Goal: Task Accomplishment & Management: Complete application form

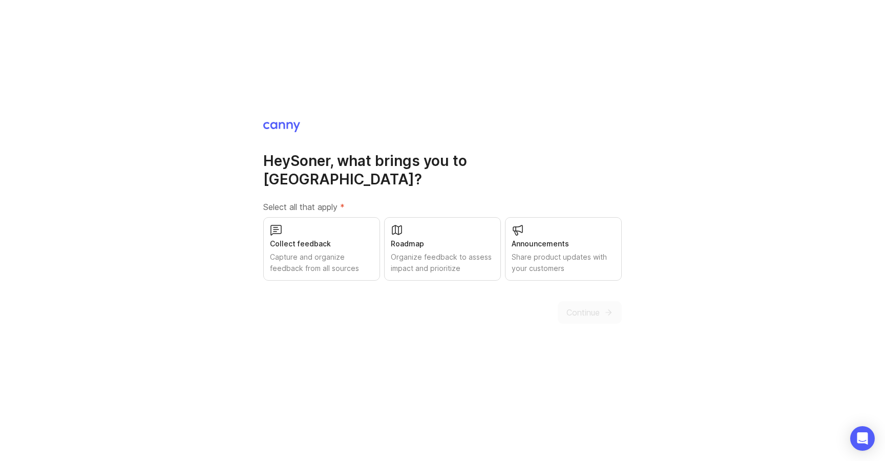
click at [326, 239] on div "Collect feedback" at bounding box center [321, 243] width 103 height 11
click at [604, 308] on icon "submit" at bounding box center [608, 312] width 9 height 9
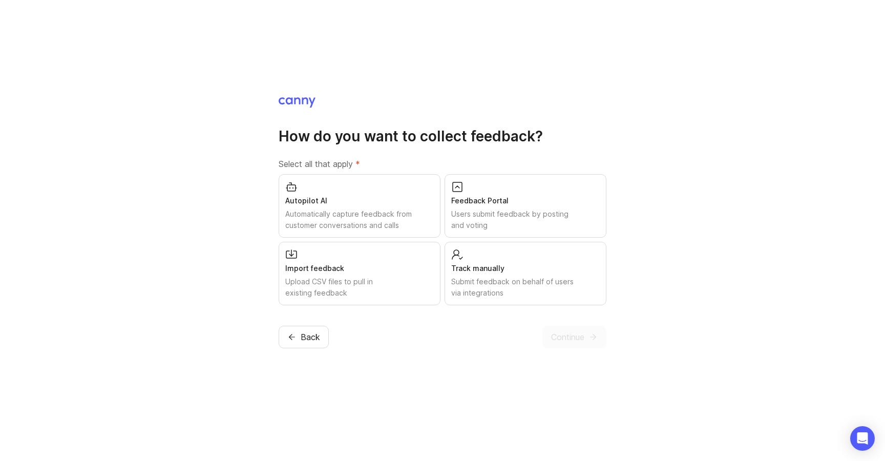
click at [386, 205] on div "Autopilot AI" at bounding box center [359, 200] width 148 height 11
click at [543, 259] on div "Track manually Submit feedback on behalf of users via integrations" at bounding box center [525, 273] width 162 height 63
click at [549, 223] on div "Users submit feedback by posting and voting" at bounding box center [525, 219] width 148 height 23
click at [579, 339] on span "Continue" at bounding box center [567, 337] width 33 height 12
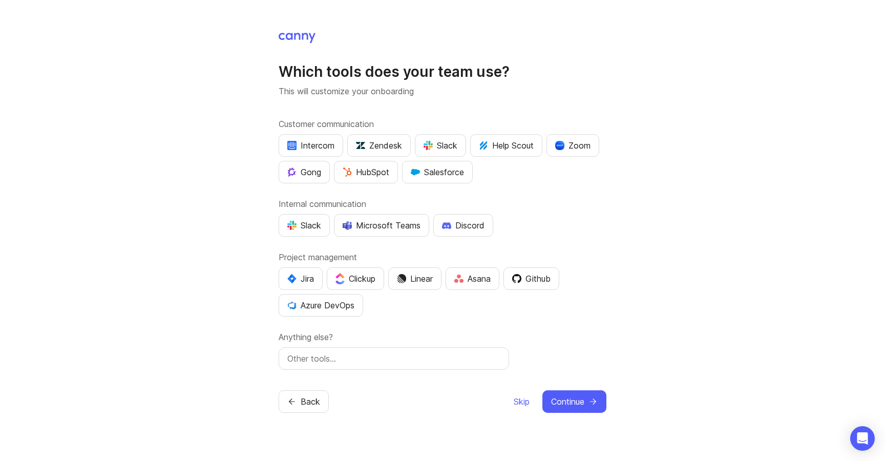
click at [516, 179] on div "Intercom Zendesk Slack Help Scout Zoom Gong HubSpot Salesforce" at bounding box center [443, 158] width 328 height 49
click at [314, 229] on div "Slack" at bounding box center [304, 225] width 34 height 12
click at [299, 276] on div "Jira" at bounding box center [300, 278] width 27 height 12
click at [581, 397] on span "Continue" at bounding box center [567, 401] width 33 height 12
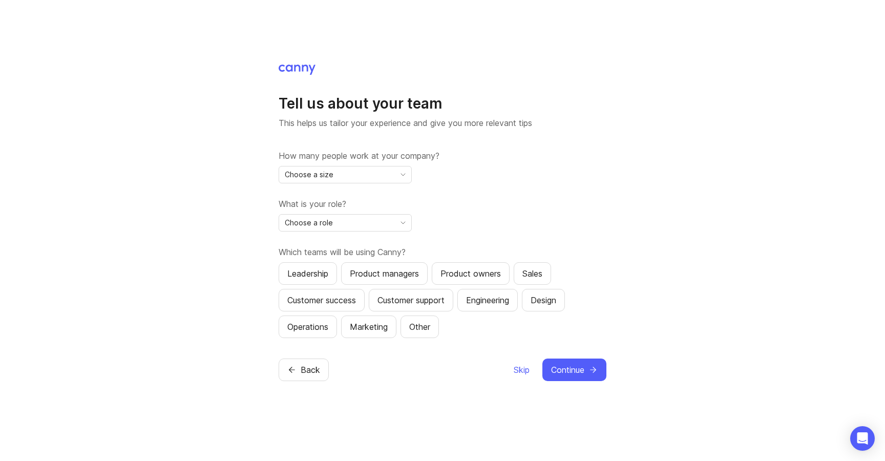
click at [363, 177] on div "Choose a size" at bounding box center [337, 174] width 116 height 16
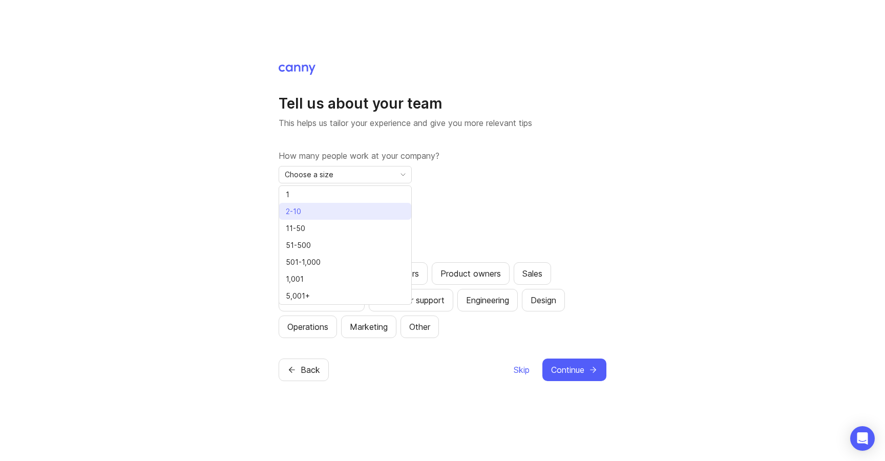
click at [329, 215] on li "2-10" at bounding box center [345, 211] width 132 height 17
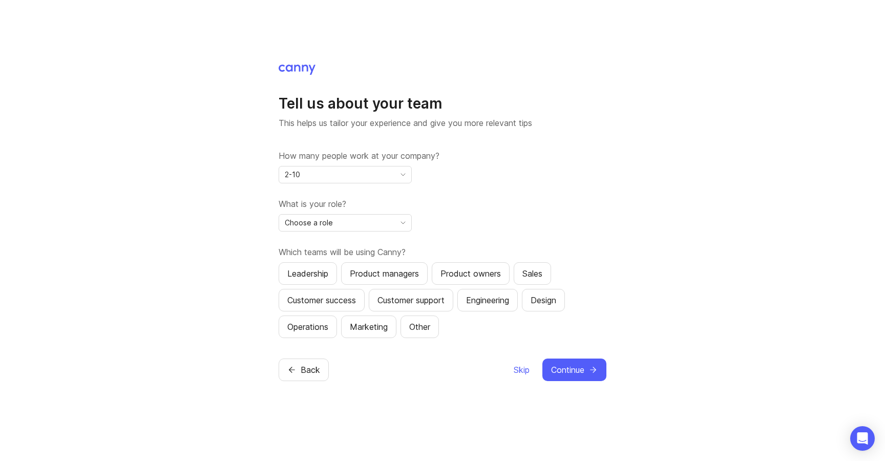
click at [332, 221] on div "Choose a role" at bounding box center [337, 223] width 116 height 16
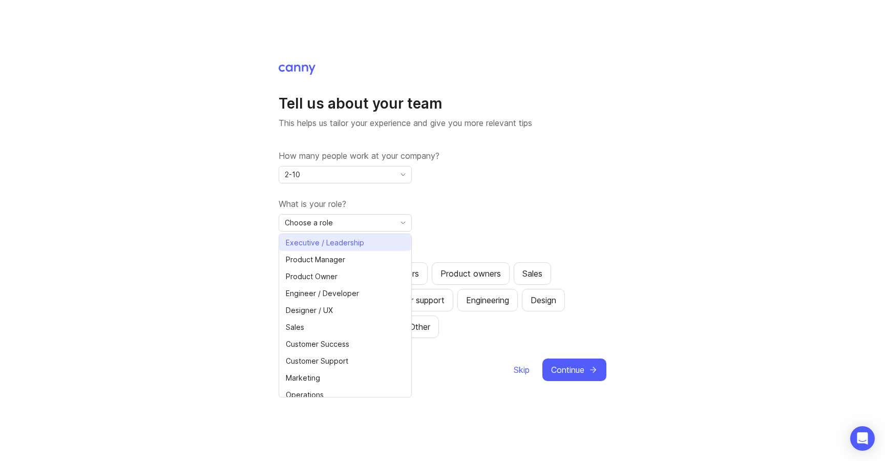
click at [350, 245] on span "Executive / Leadership" at bounding box center [325, 242] width 78 height 11
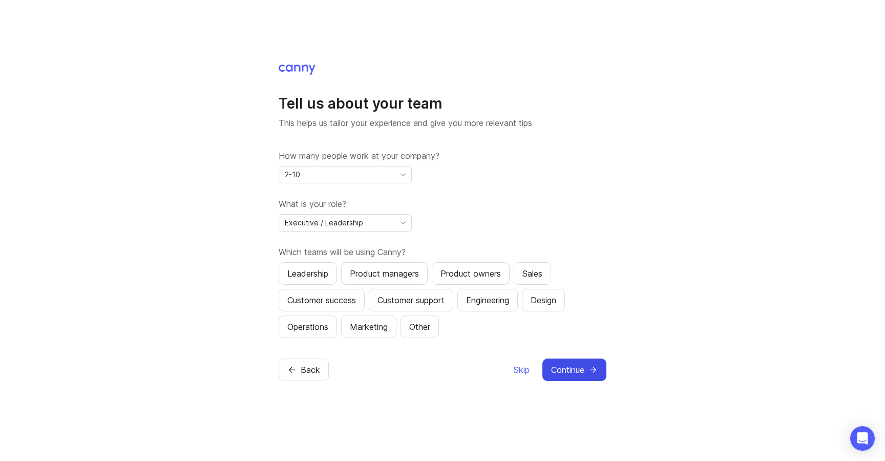
click at [567, 361] on button "Continue" at bounding box center [574, 369] width 64 height 23
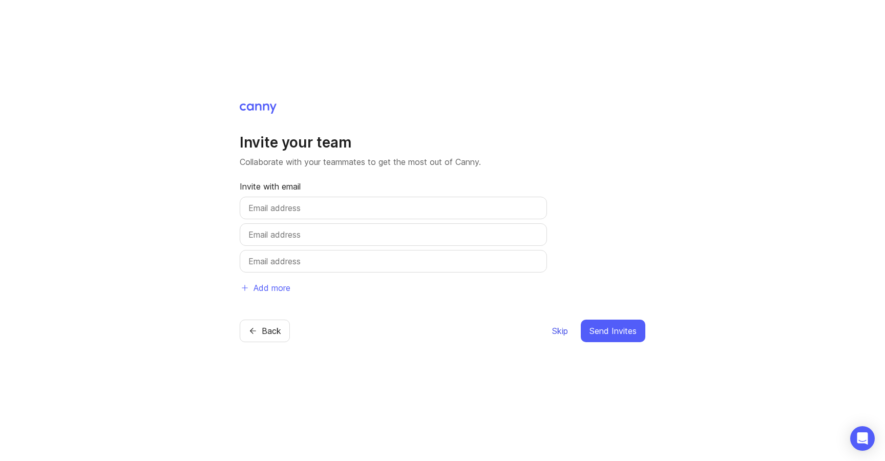
click at [553, 332] on span "Skip" at bounding box center [560, 331] width 16 height 12
click at [560, 330] on span "Skip" at bounding box center [560, 331] width 16 height 12
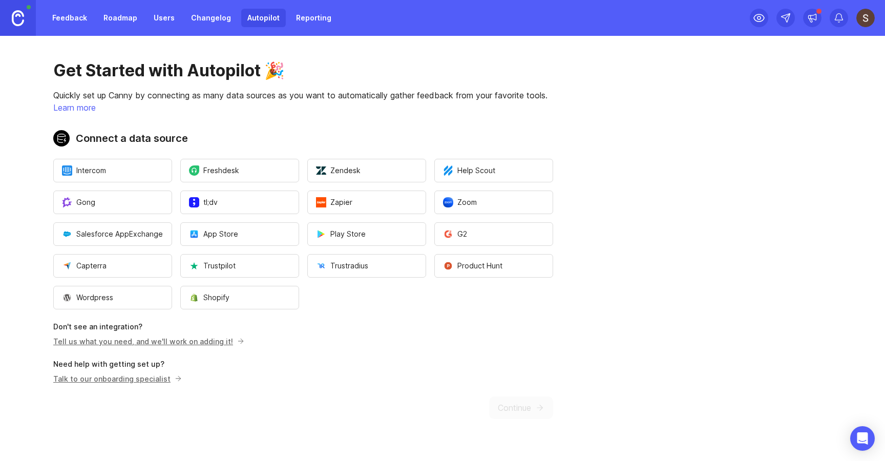
click at [191, 342] on link "Tell us what you need, and we'll work on adding it!" at bounding box center [147, 341] width 188 height 9
